Goal: Navigation & Orientation: Find specific page/section

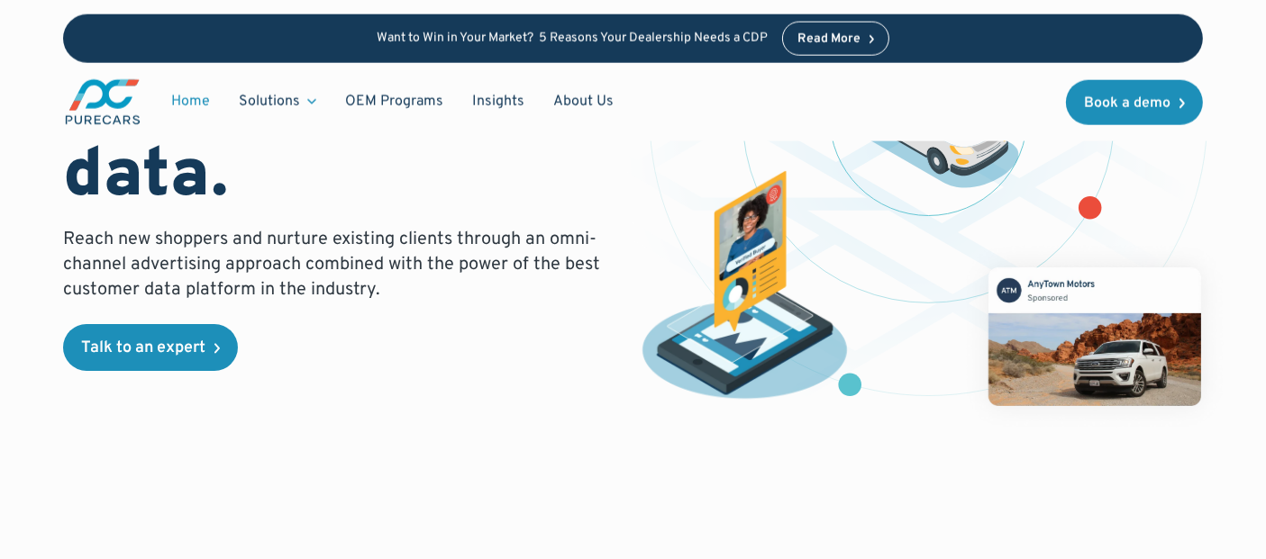
scroll to position [271, 0]
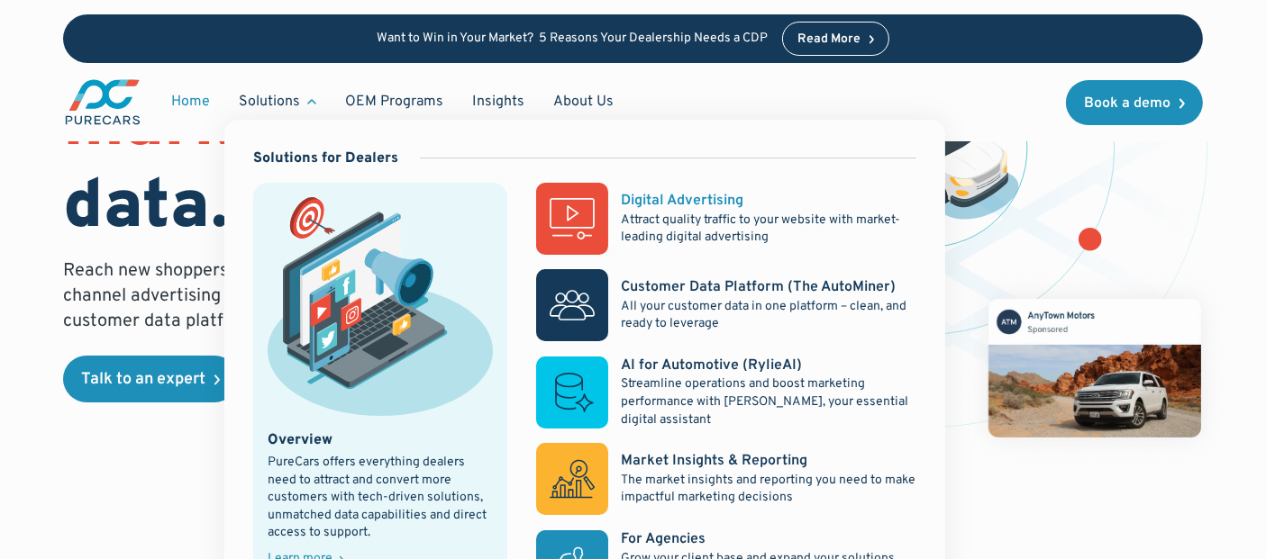
click at [636, 192] on div "Digital Advertising" at bounding box center [682, 201] width 123 height 20
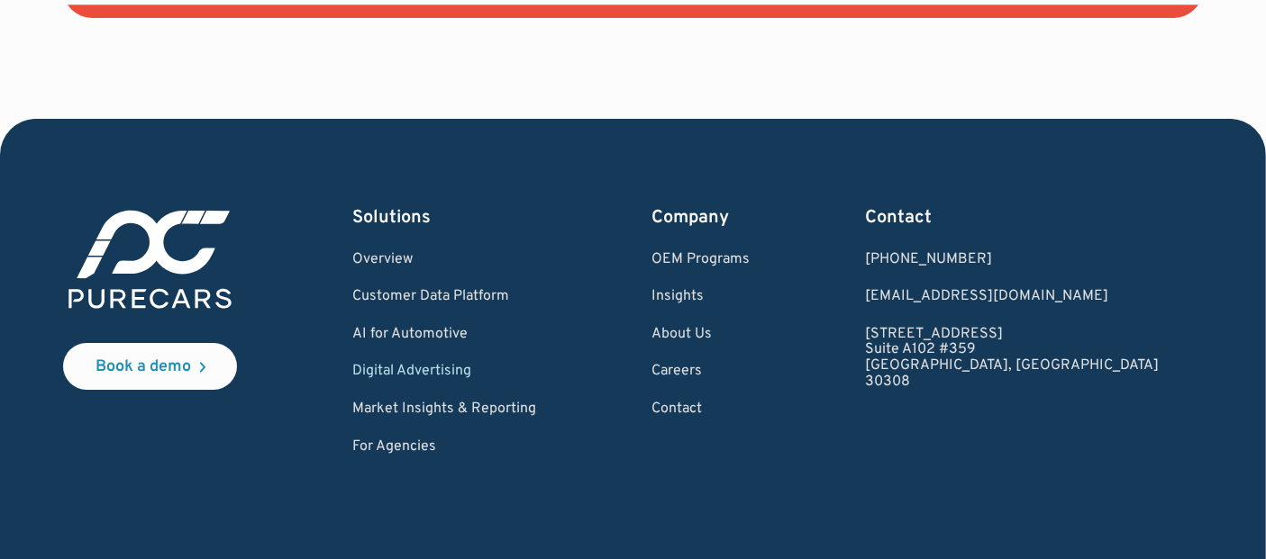
scroll to position [7117, 0]
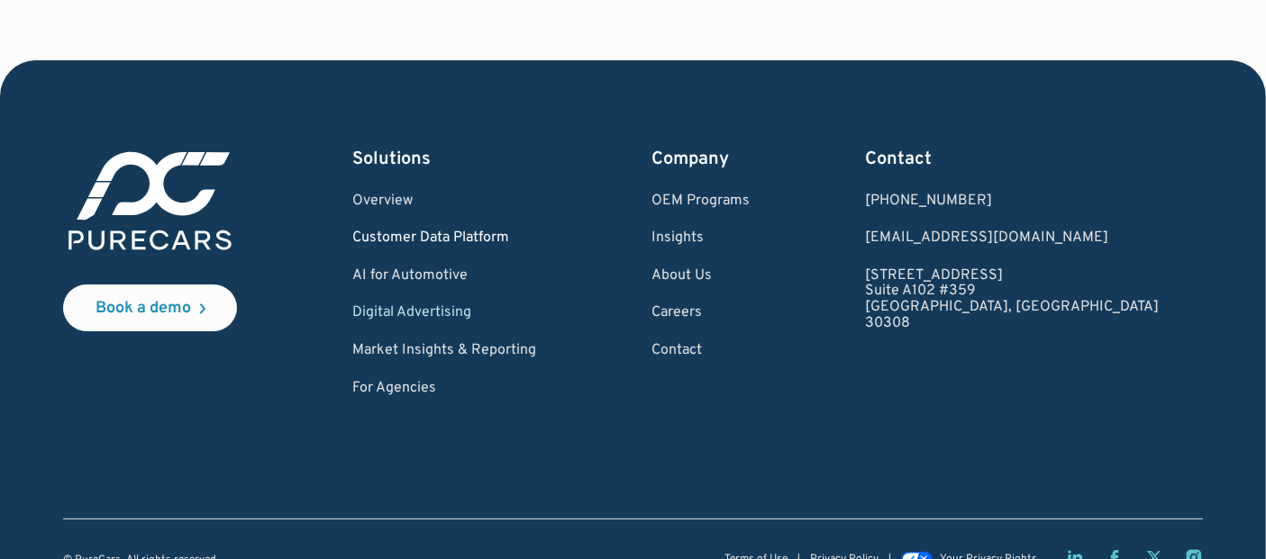
click at [474, 231] on link "Customer Data Platform" at bounding box center [444, 239] width 184 height 16
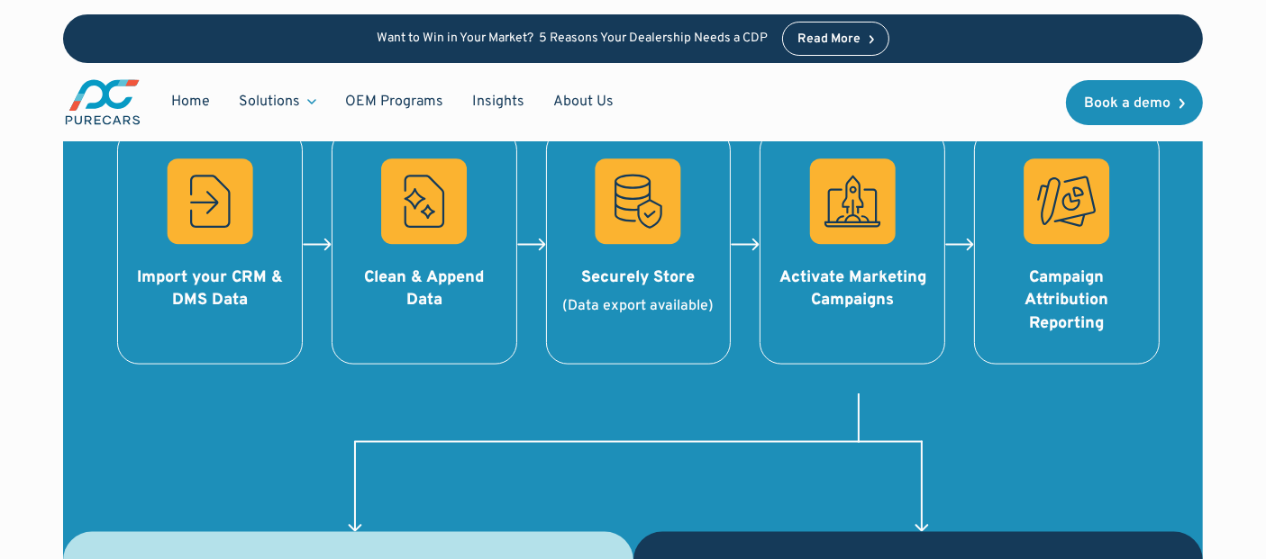
scroll to position [2231, 0]
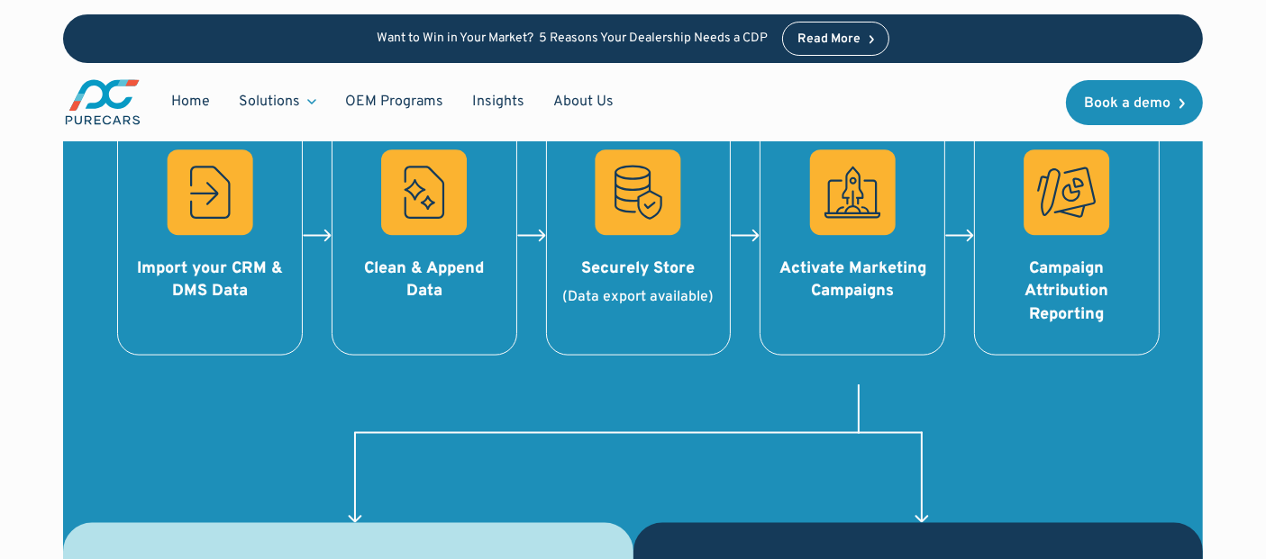
click at [1058, 230] on rect at bounding box center [1066, 193] width 86 height 86
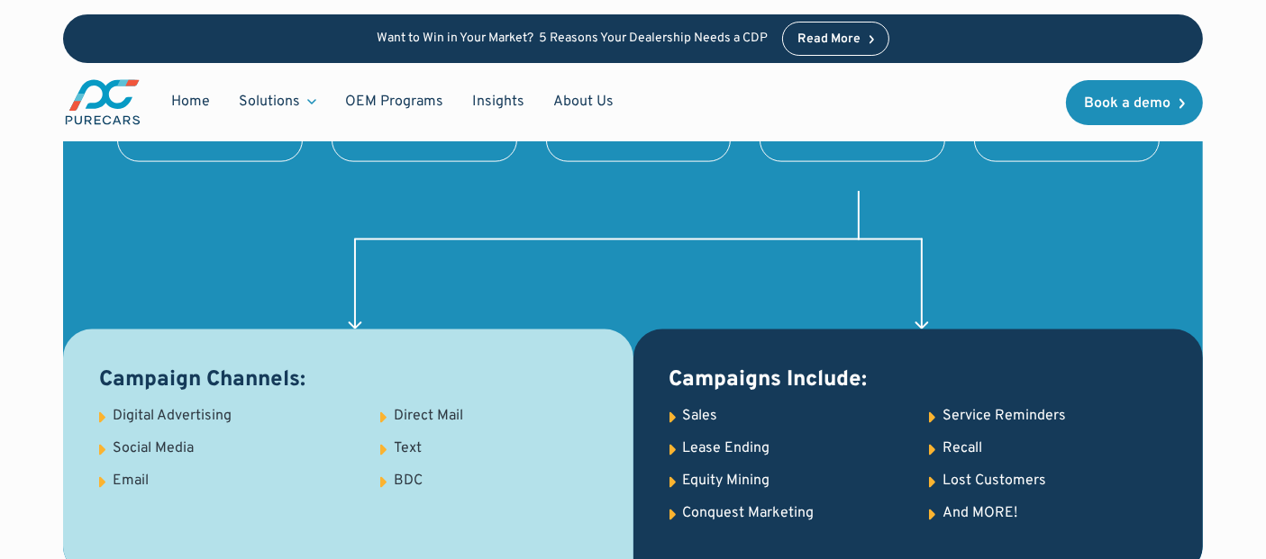
scroll to position [0, 0]
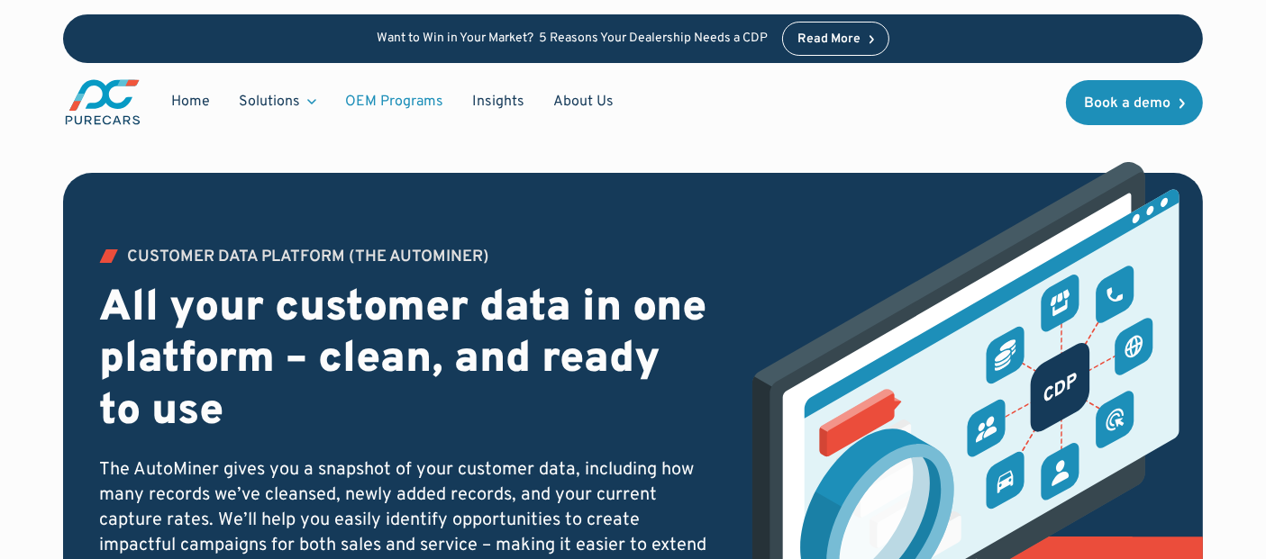
click at [398, 106] on link "OEM Programs" at bounding box center [394, 102] width 127 height 34
